Goal: Find contact information: Find contact information

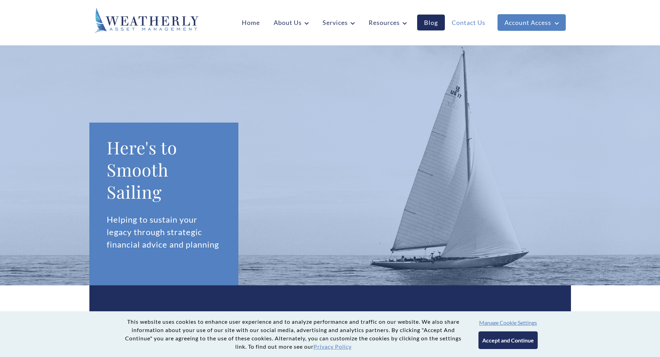
click at [476, 24] on link "Contact Us" at bounding box center [468, 23] width 47 height 16
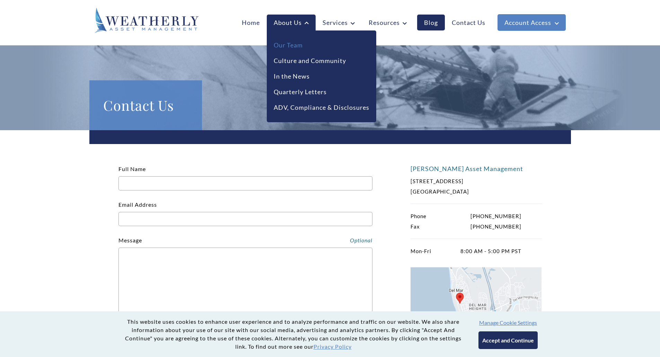
click at [289, 47] on link "Our Team" at bounding box center [288, 45] width 29 height 9
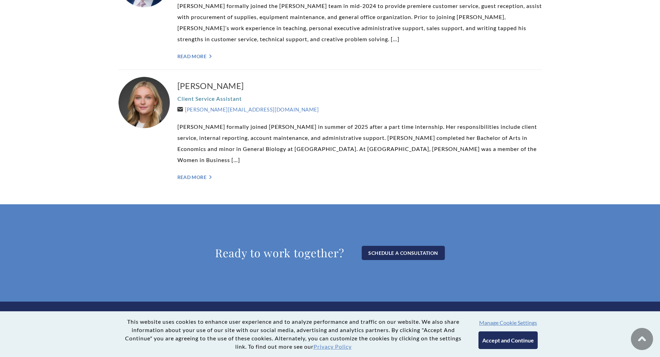
scroll to position [1834, 0]
